Goal: Task Accomplishment & Management: Use online tool/utility

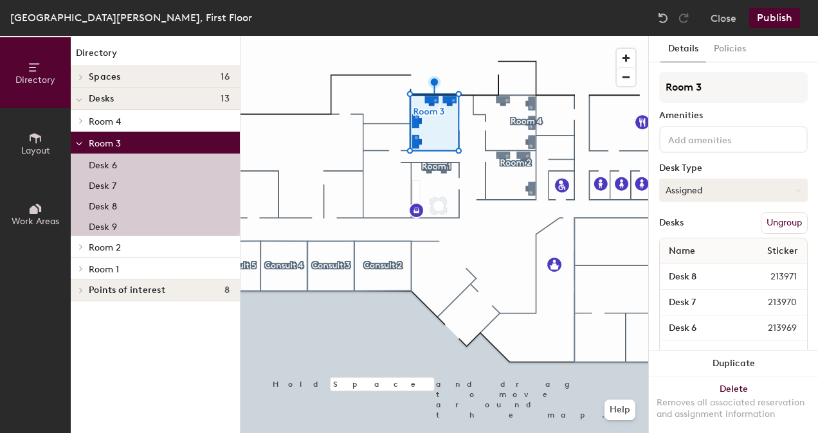
click at [710, 188] on button "Assigned" at bounding box center [733, 190] width 149 height 23
click at [710, 266] on div "Hoteled" at bounding box center [724, 268] width 129 height 19
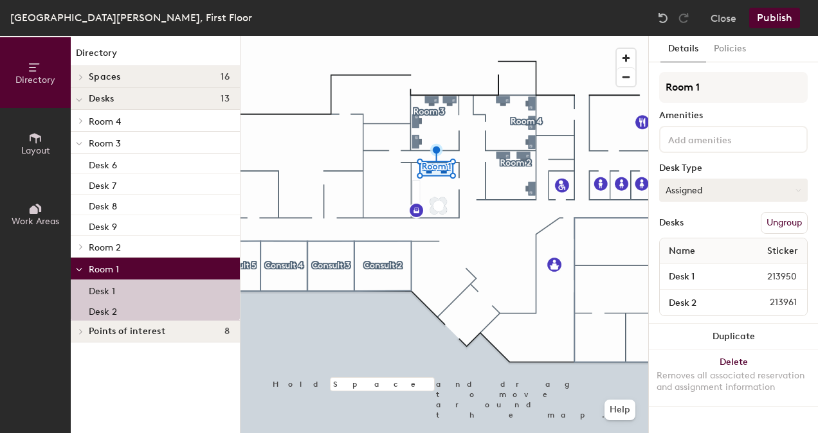
click at [724, 195] on button "Assigned" at bounding box center [733, 190] width 149 height 23
click at [701, 267] on div "Hoteled" at bounding box center [724, 268] width 129 height 19
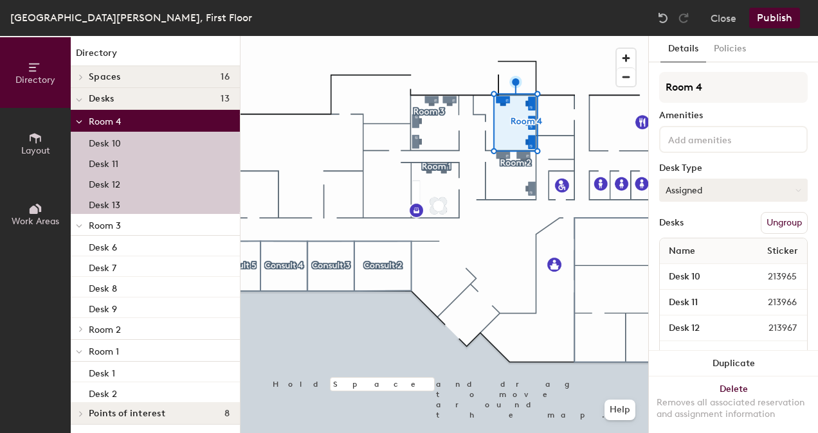
click at [705, 188] on button "Assigned" at bounding box center [733, 190] width 149 height 23
click at [705, 273] on div "Hoteled" at bounding box center [724, 268] width 129 height 19
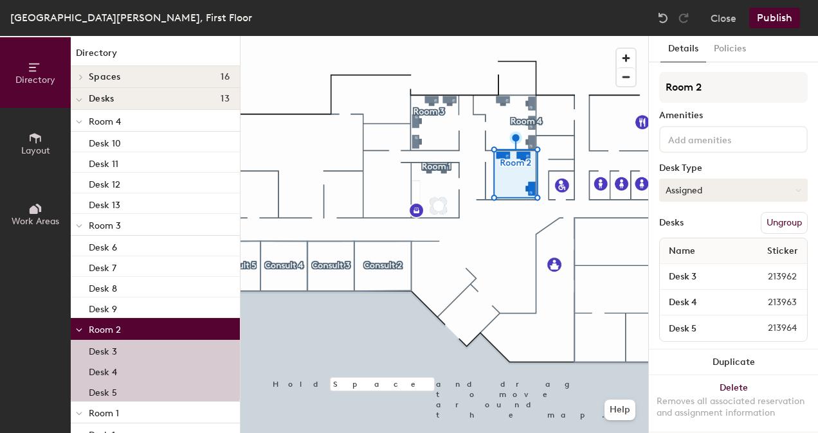
click at [709, 198] on button "Assigned" at bounding box center [733, 190] width 149 height 23
click at [694, 269] on div "Hoteled" at bounding box center [724, 268] width 129 height 19
click at [787, 19] on button "Publish" at bounding box center [774, 18] width 51 height 21
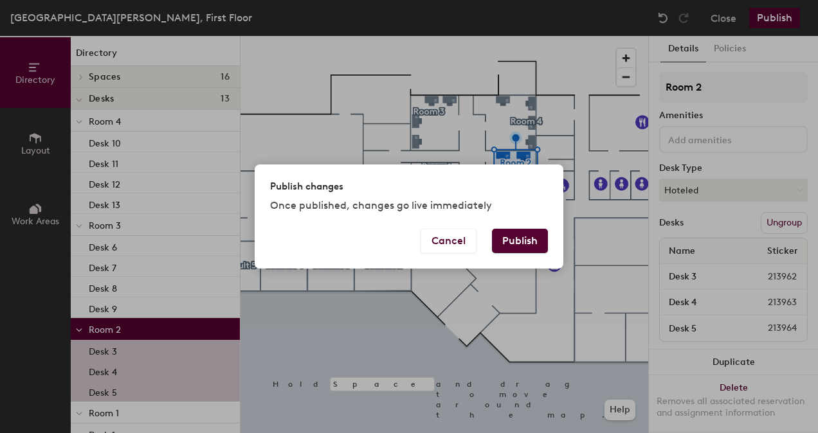
click at [524, 243] on button "Publish" at bounding box center [520, 241] width 56 height 24
